Goal: Navigation & Orientation: Find specific page/section

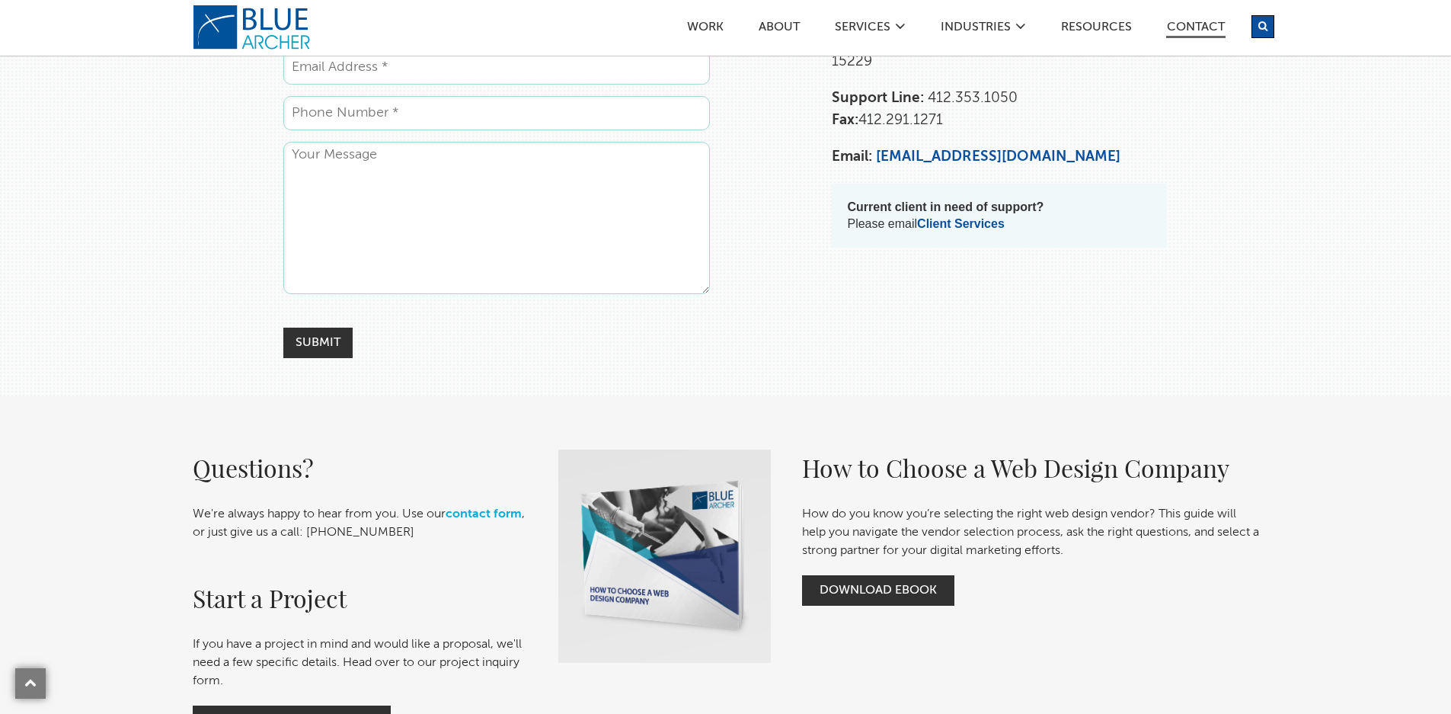
scroll to position [137, 0]
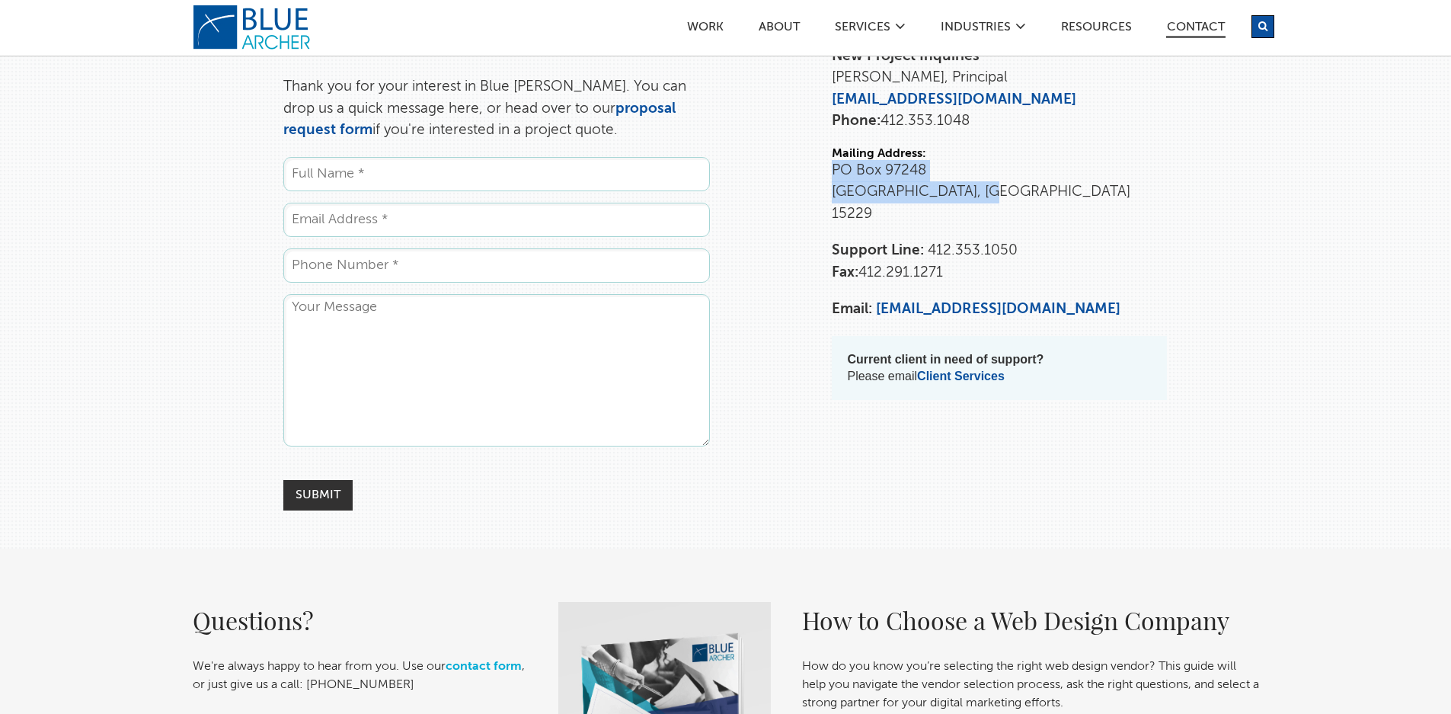
drag, startPoint x: 835, startPoint y: 168, endPoint x: 1017, endPoint y: 195, distance: 184.0
click at [1017, 195] on p "[GEOGRAPHIC_DATA]" at bounding box center [999, 193] width 335 height 66
drag, startPoint x: 1017, startPoint y: 195, endPoint x: 910, endPoint y: 189, distance: 106.8
drag, startPoint x: 910, startPoint y: 189, endPoint x: 823, endPoint y: 430, distance: 256.6
click at [816, 491] on div "Contact Us Thank you for your interest in Blue Archer. You can drop us a quick …" at bounding box center [725, 262] width 1097 height 497
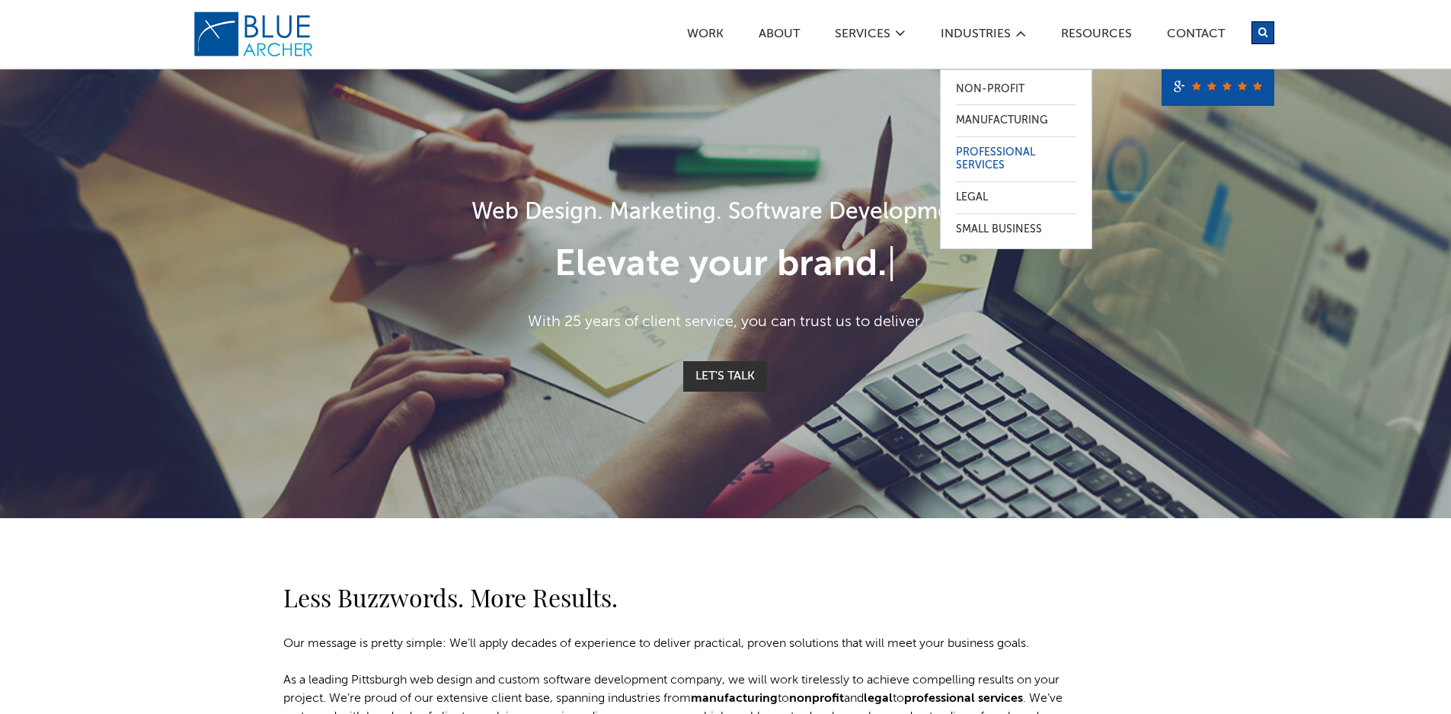
click at [975, 155] on link "Professional Services" at bounding box center [1016, 159] width 120 height 44
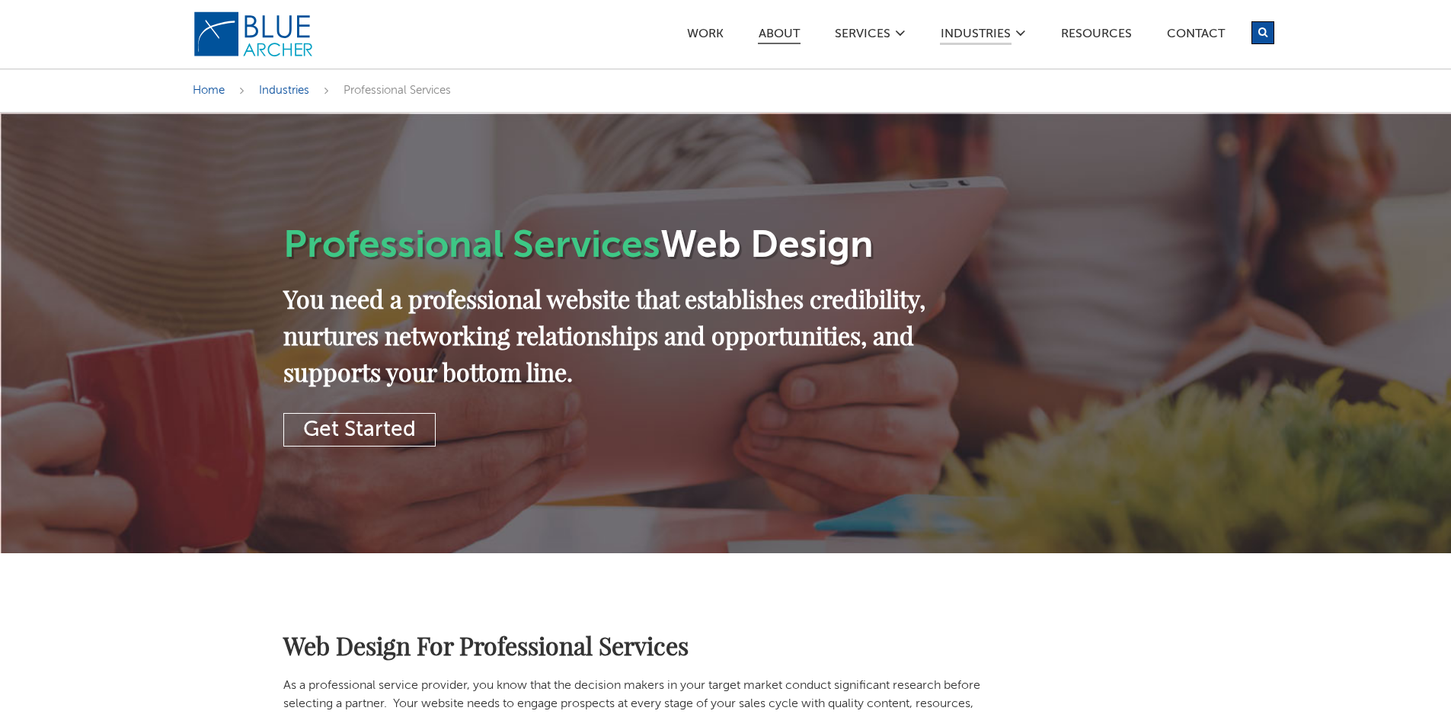
click at [778, 36] on link "ABOUT" at bounding box center [779, 36] width 43 height 16
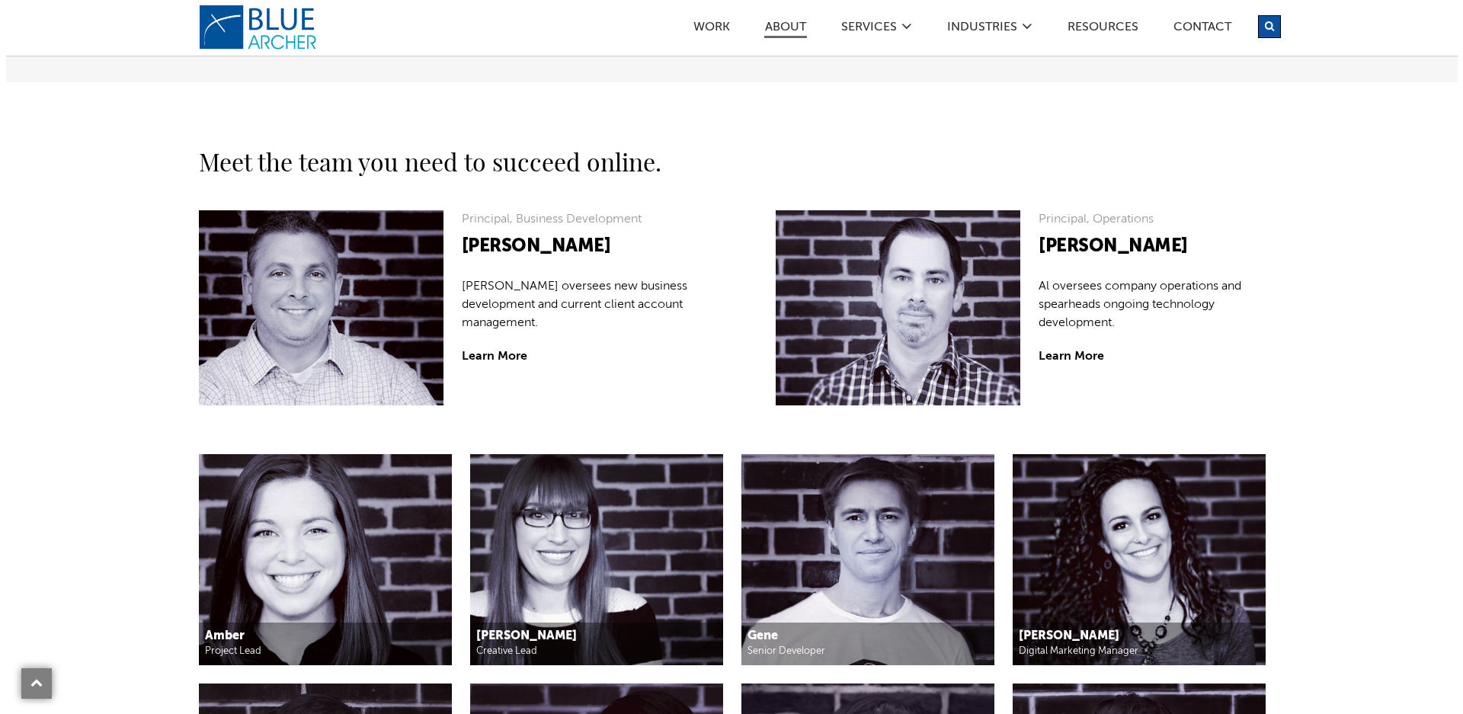
scroll to position [1143, 0]
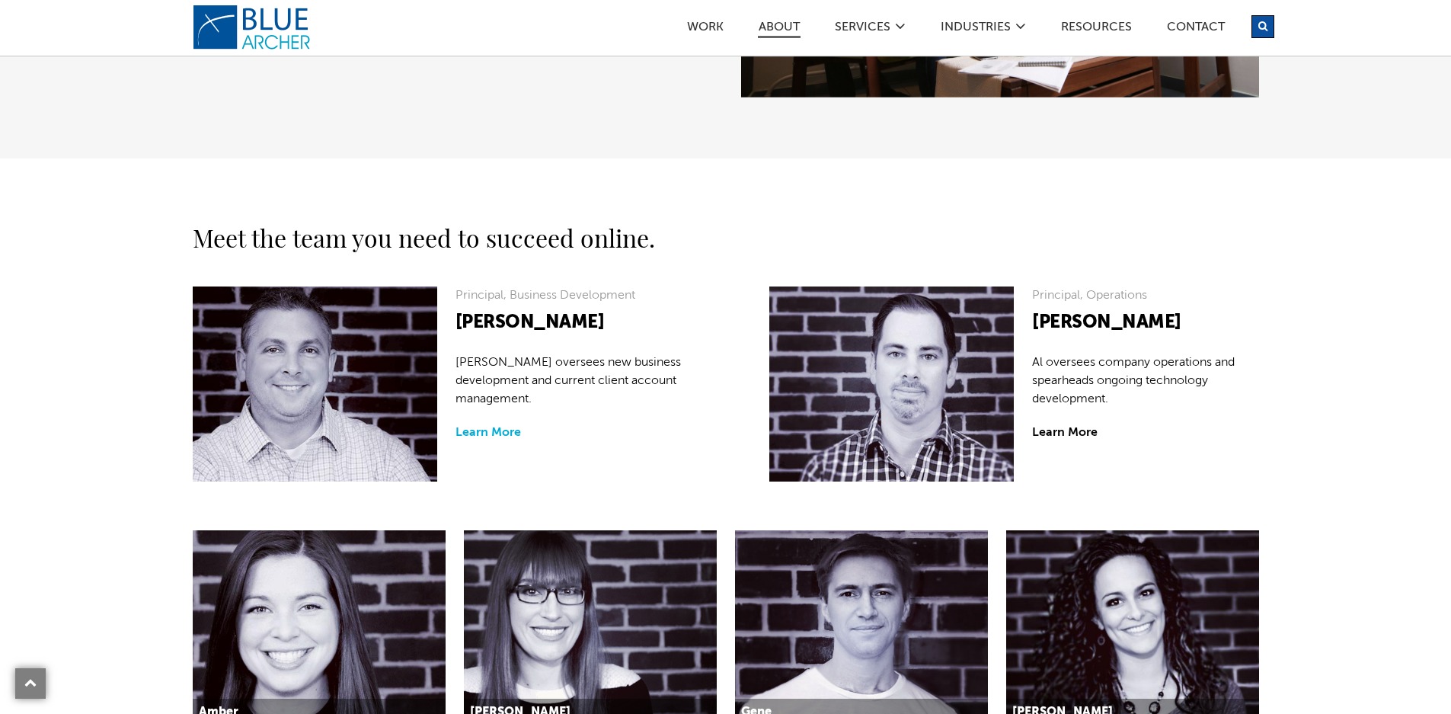
click at [494, 433] on link "Learn More" at bounding box center [489, 433] width 66 height 12
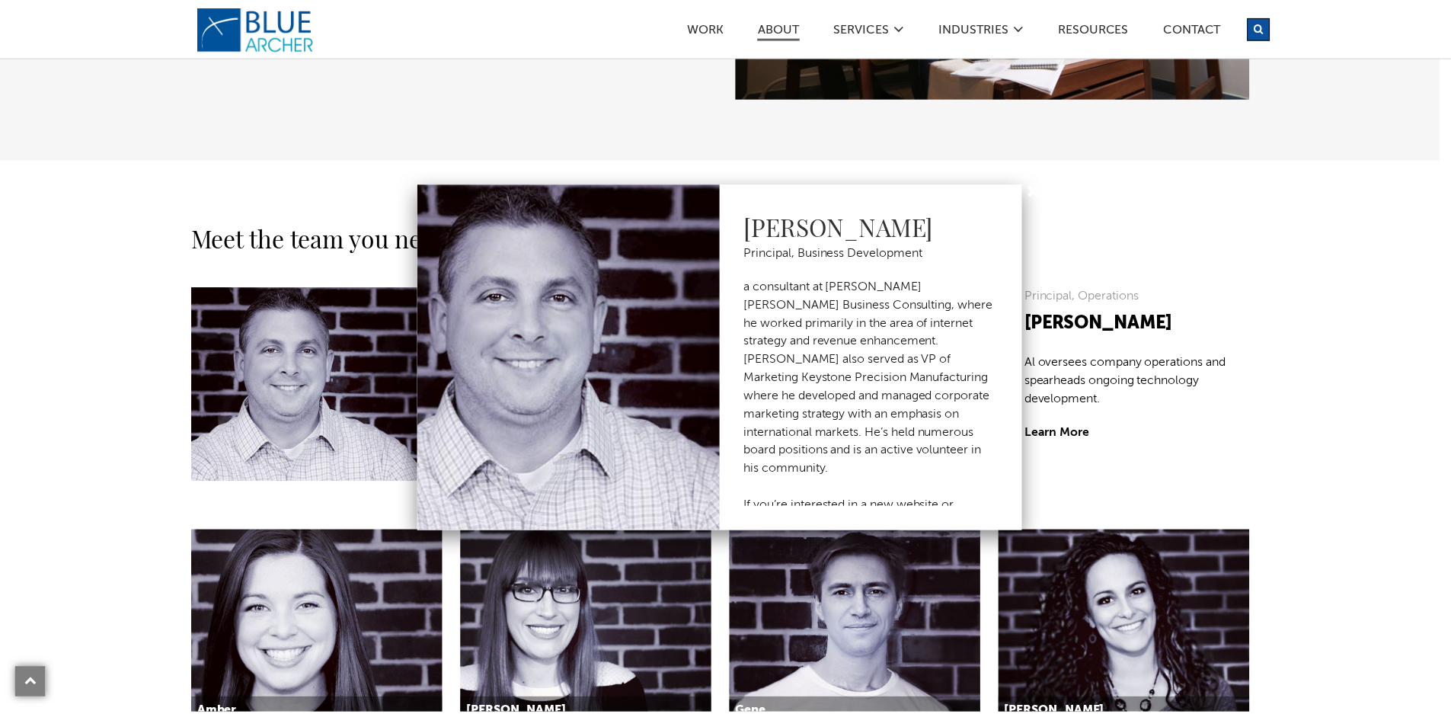
scroll to position [121, 0]
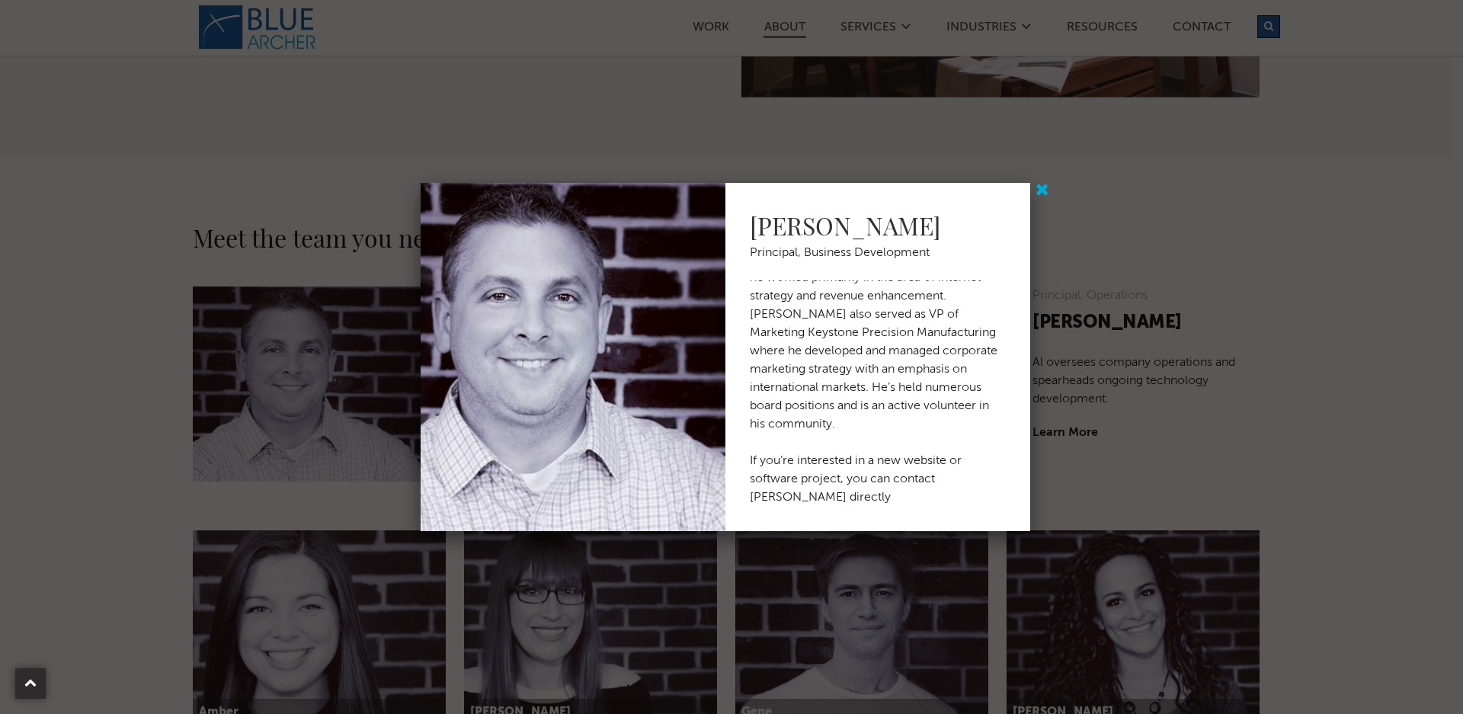
click at [1038, 194] on link at bounding box center [1044, 190] width 19 height 19
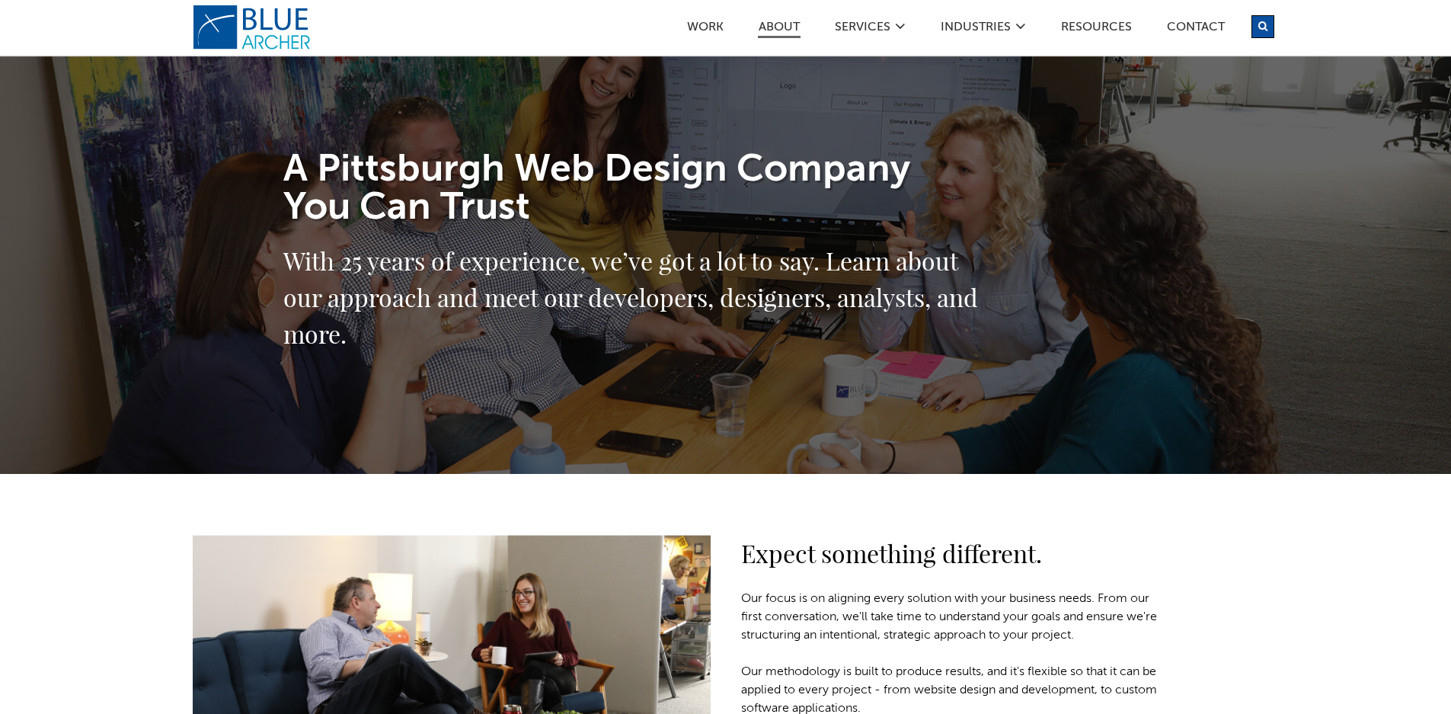
scroll to position [0, 0]
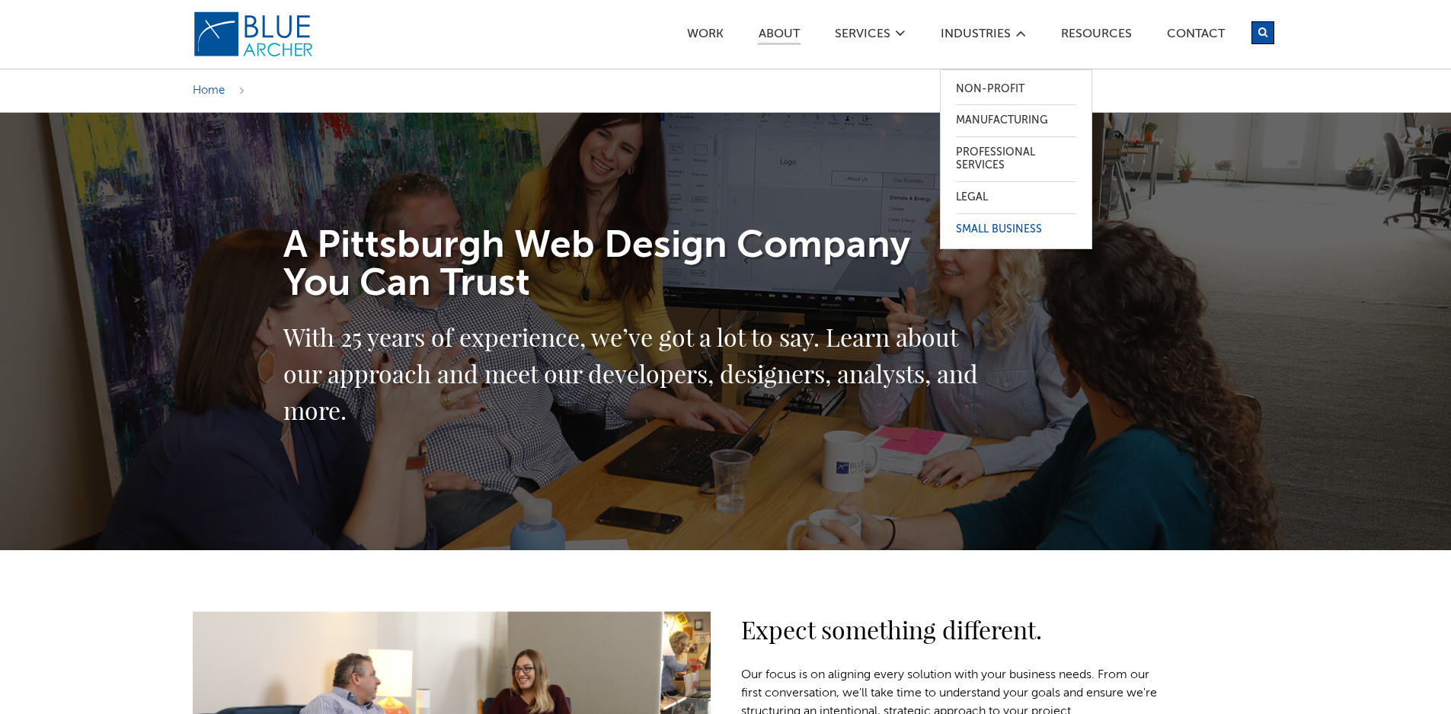
click at [975, 233] on link "Small Business" at bounding box center [1016, 229] width 120 height 31
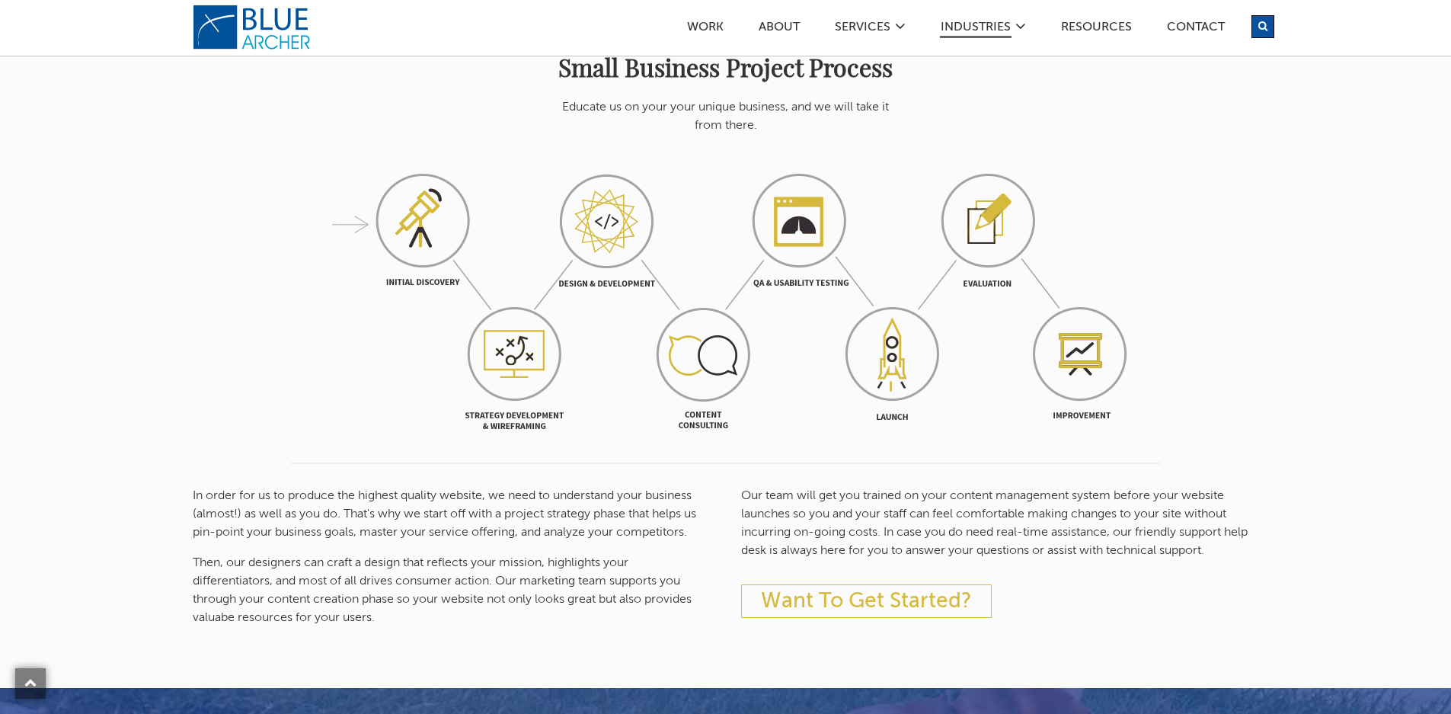
scroll to position [1600, 0]
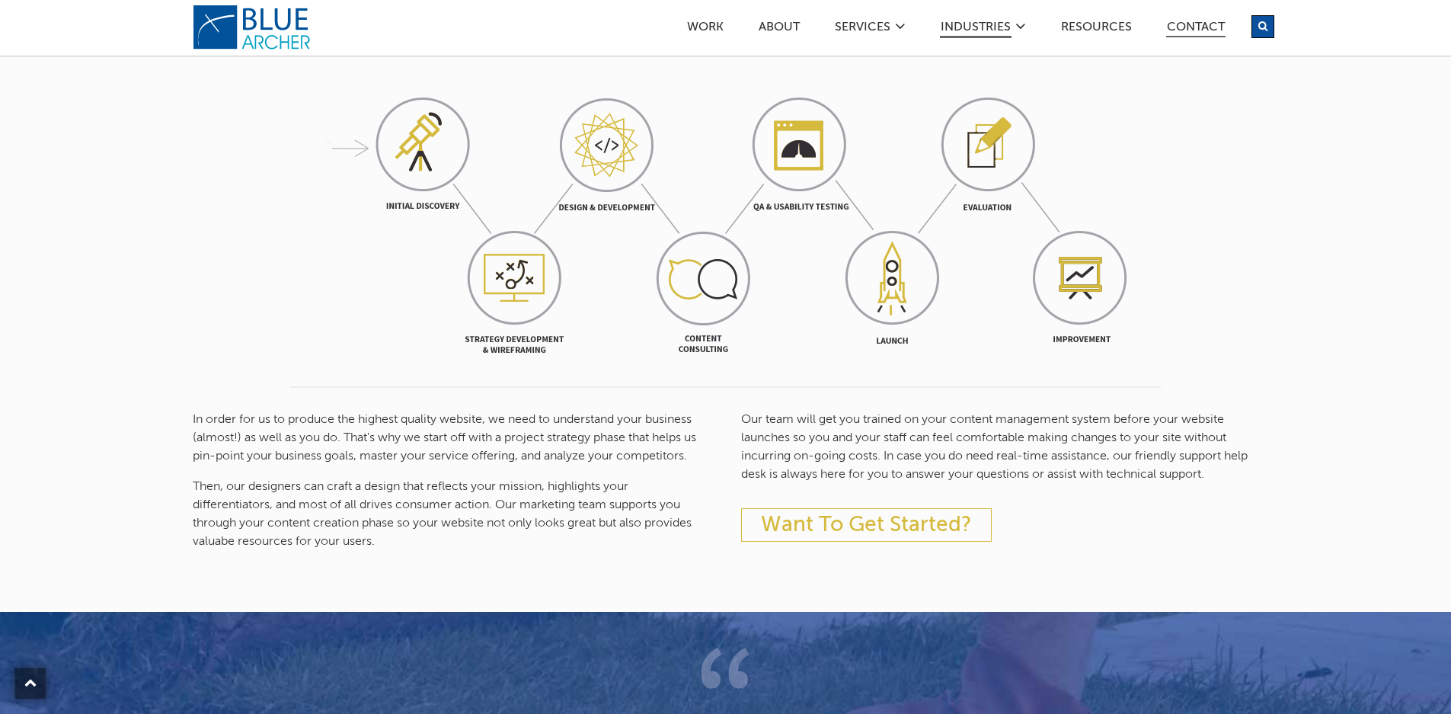
click at [1177, 21] on link "Contact" at bounding box center [1195, 29] width 59 height 16
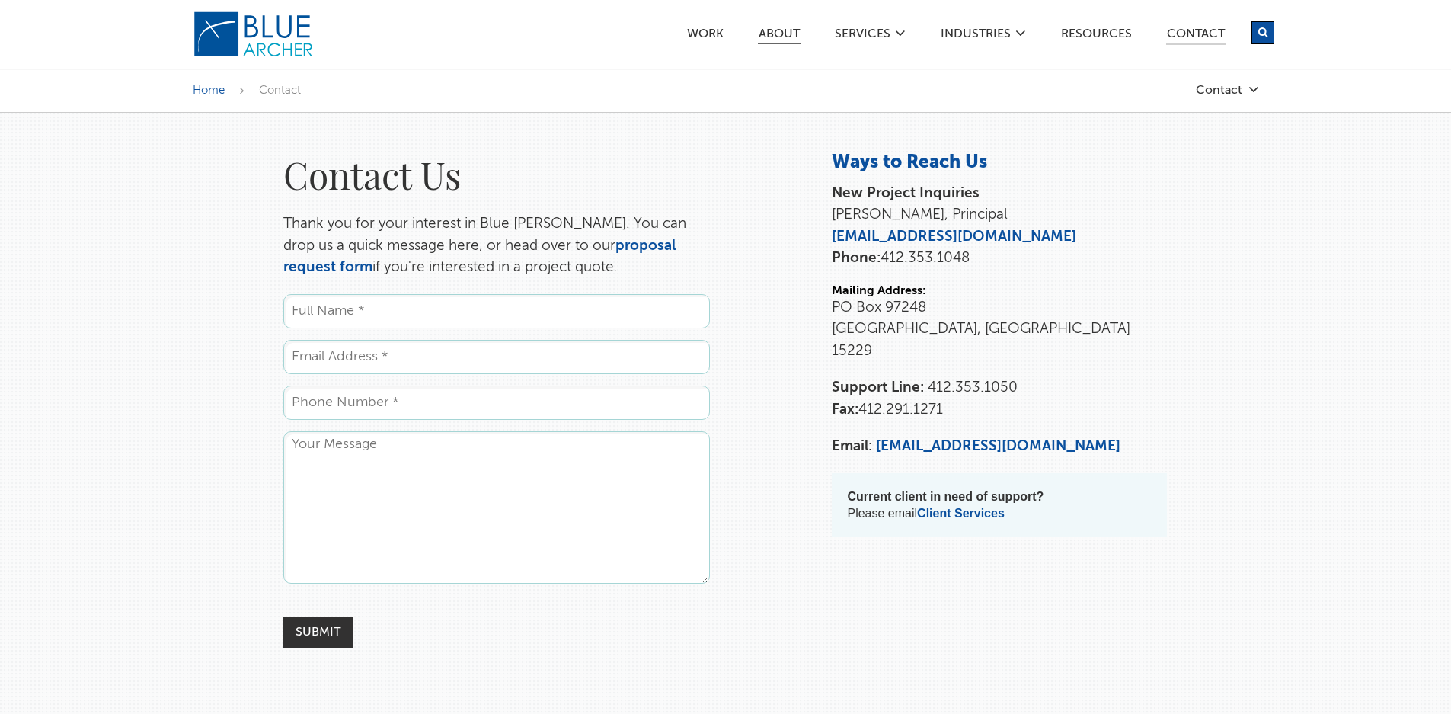
click at [776, 35] on link "ABOUT" at bounding box center [779, 36] width 43 height 16
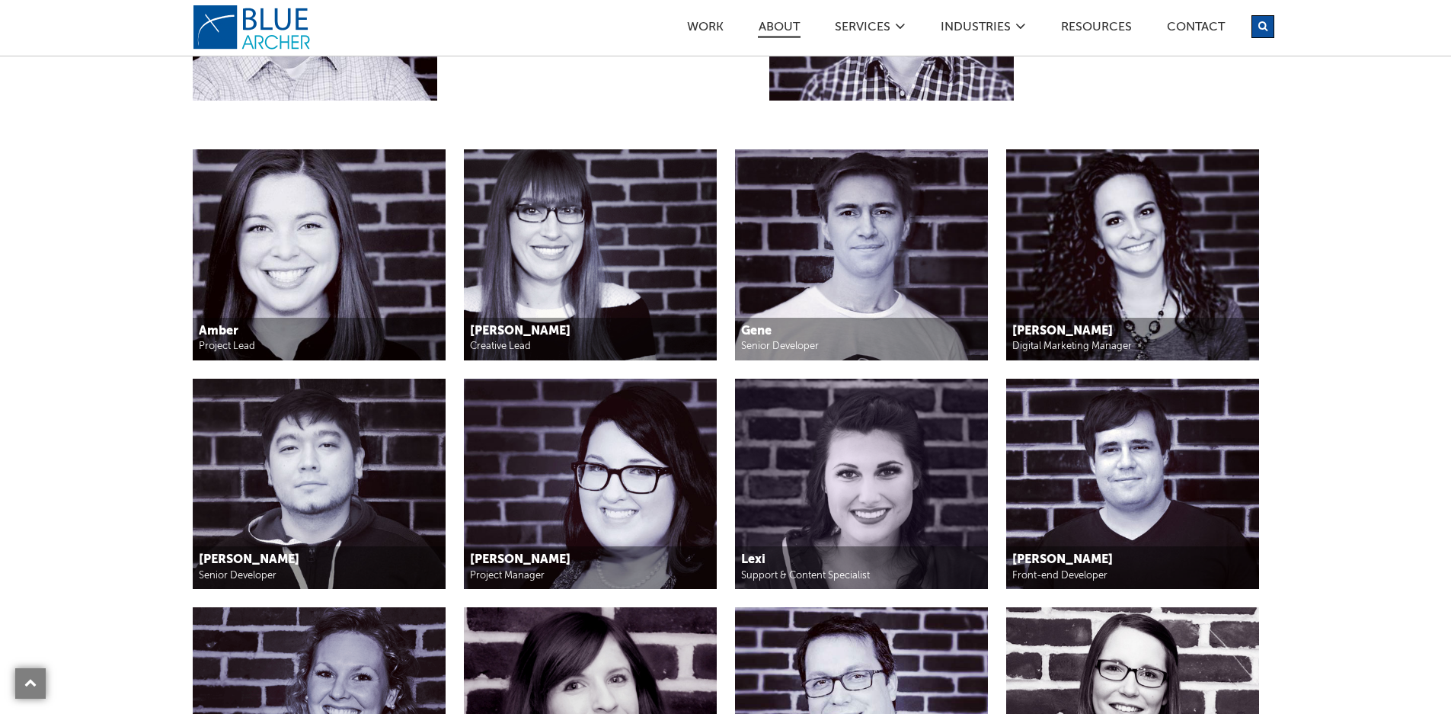
scroll to position [1752, 0]
